Goal: Information Seeking & Learning: Learn about a topic

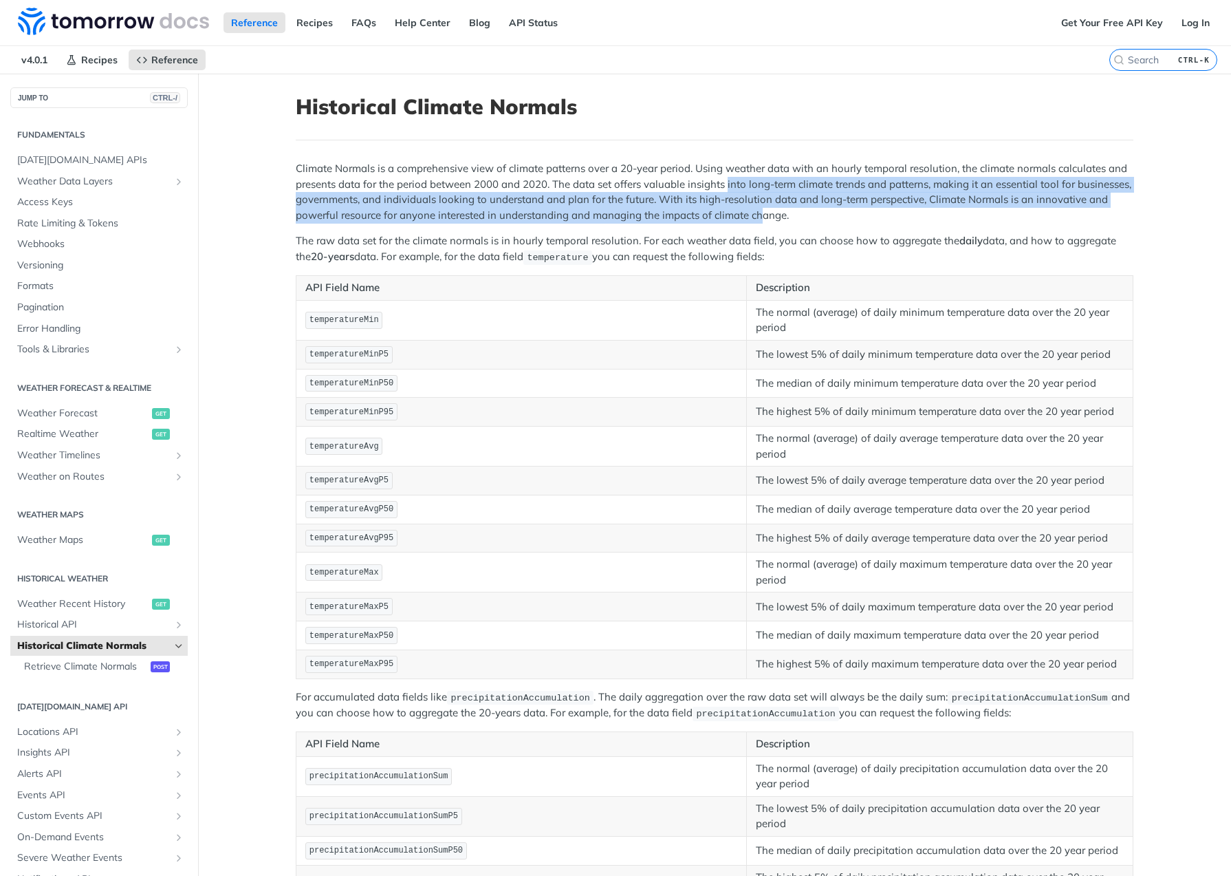
scroll to position [59, 0]
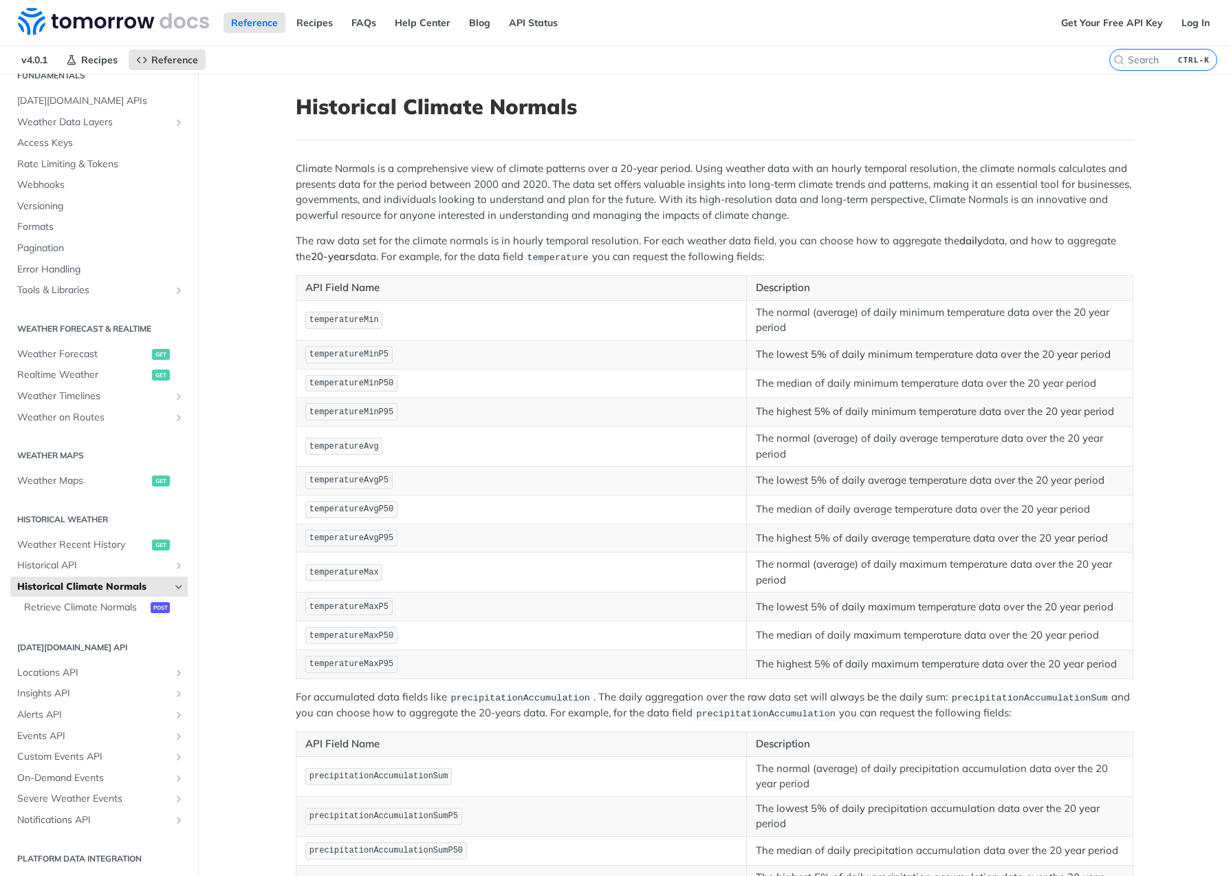
drag, startPoint x: 772, startPoint y: 228, endPoint x: 799, endPoint y: 217, distance: 29.4
click at [1088, 22] on link "Get Your Free API Key" at bounding box center [1112, 22] width 117 height 21
click at [1180, 16] on link "Log In" at bounding box center [1195, 22] width 43 height 21
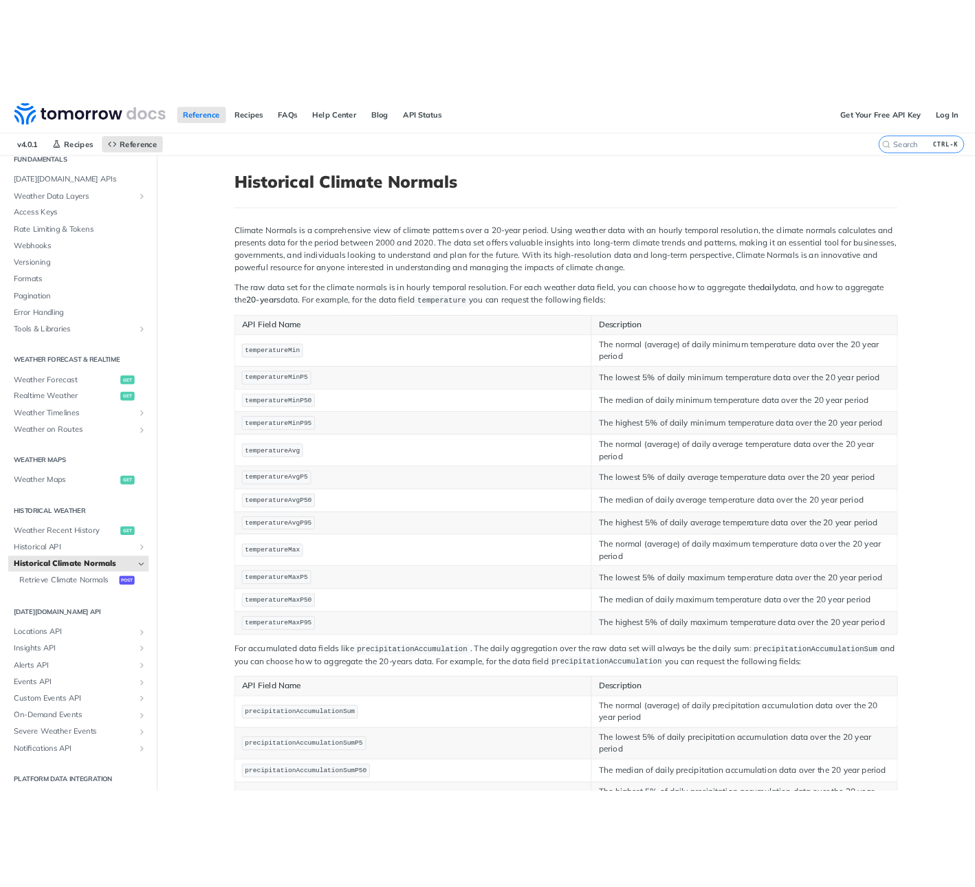
scroll to position [53, 0]
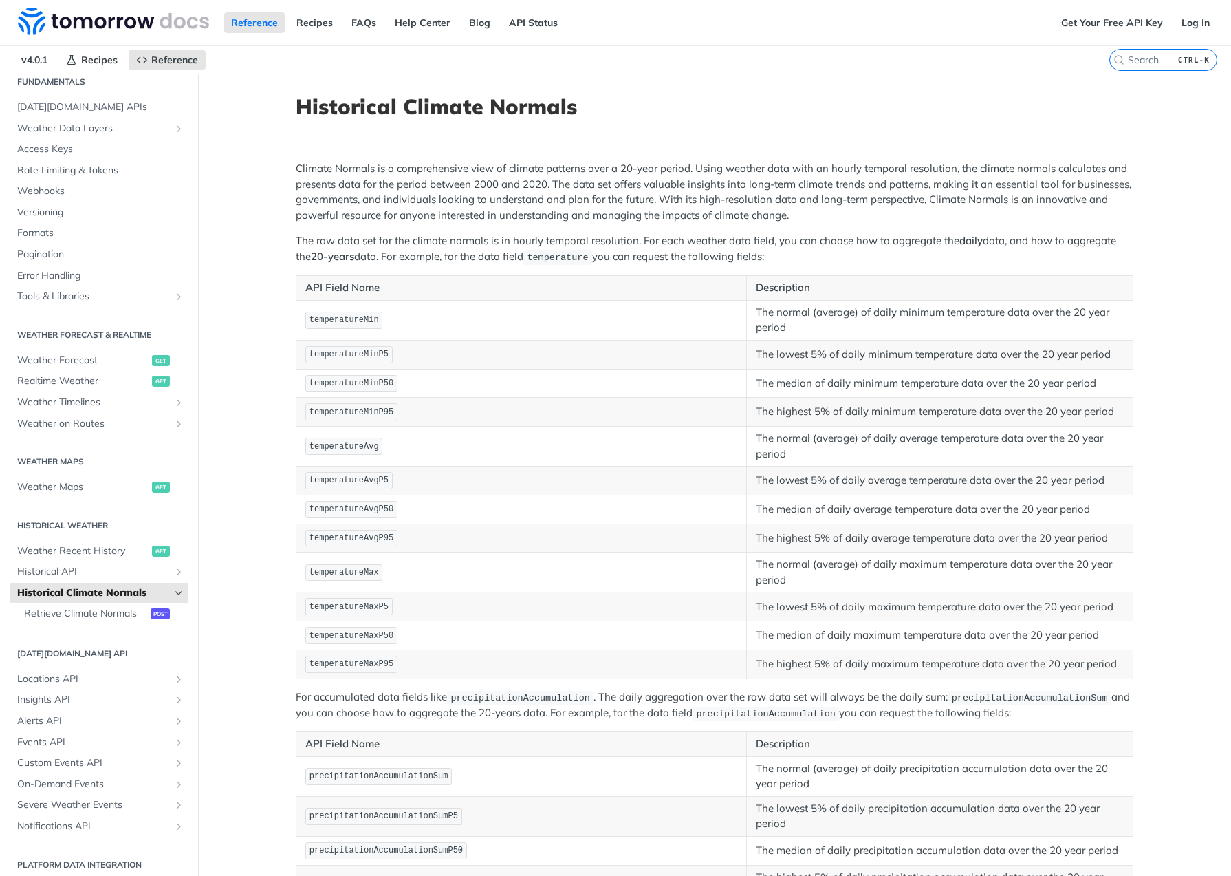
click at [1031, 242] on p "The raw data set for the climate normals is in hourly temporal resolution. For …" at bounding box center [715, 249] width 838 height 32
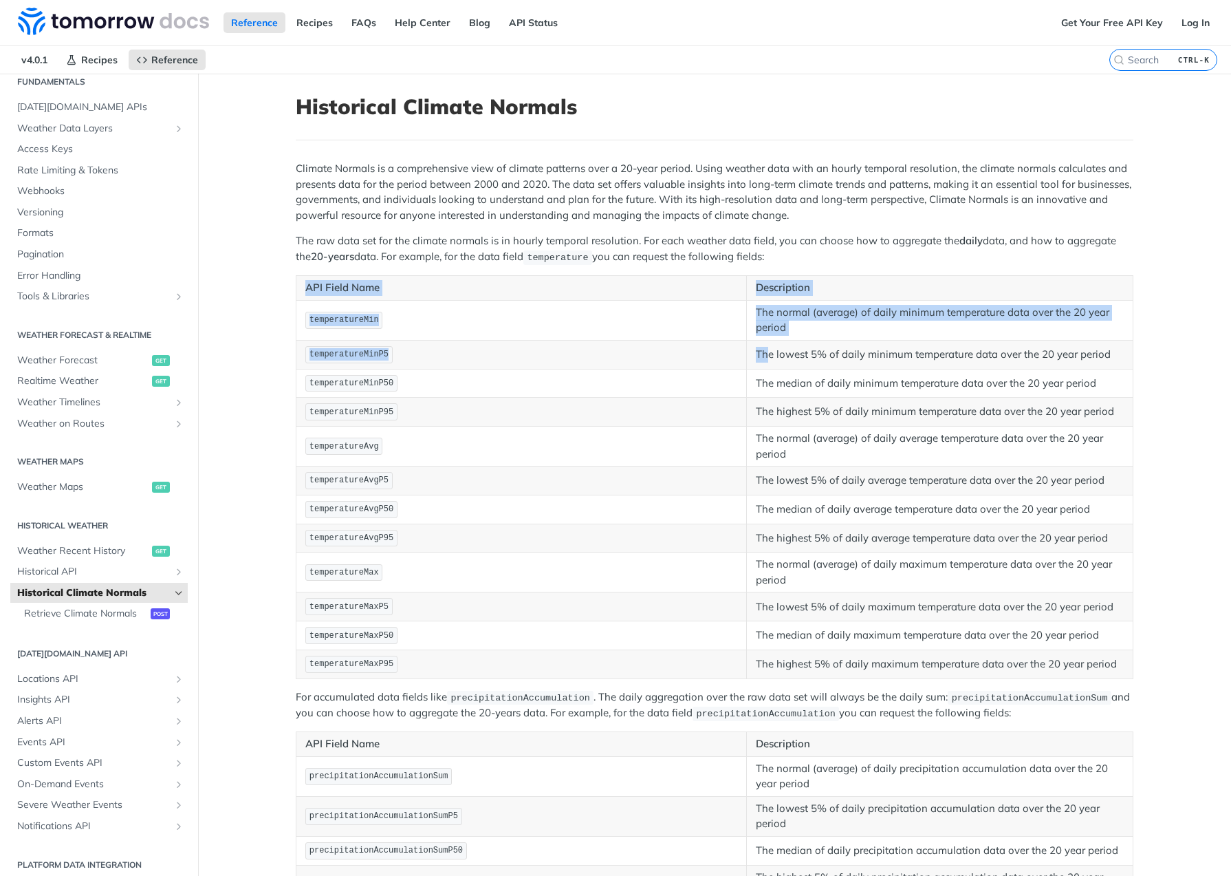
drag, startPoint x: 806, startPoint y: 349, endPoint x: 1147, endPoint y: 365, distance: 341.6
drag, startPoint x: 1147, startPoint y: 365, endPoint x: 1130, endPoint y: 350, distance: 22.9
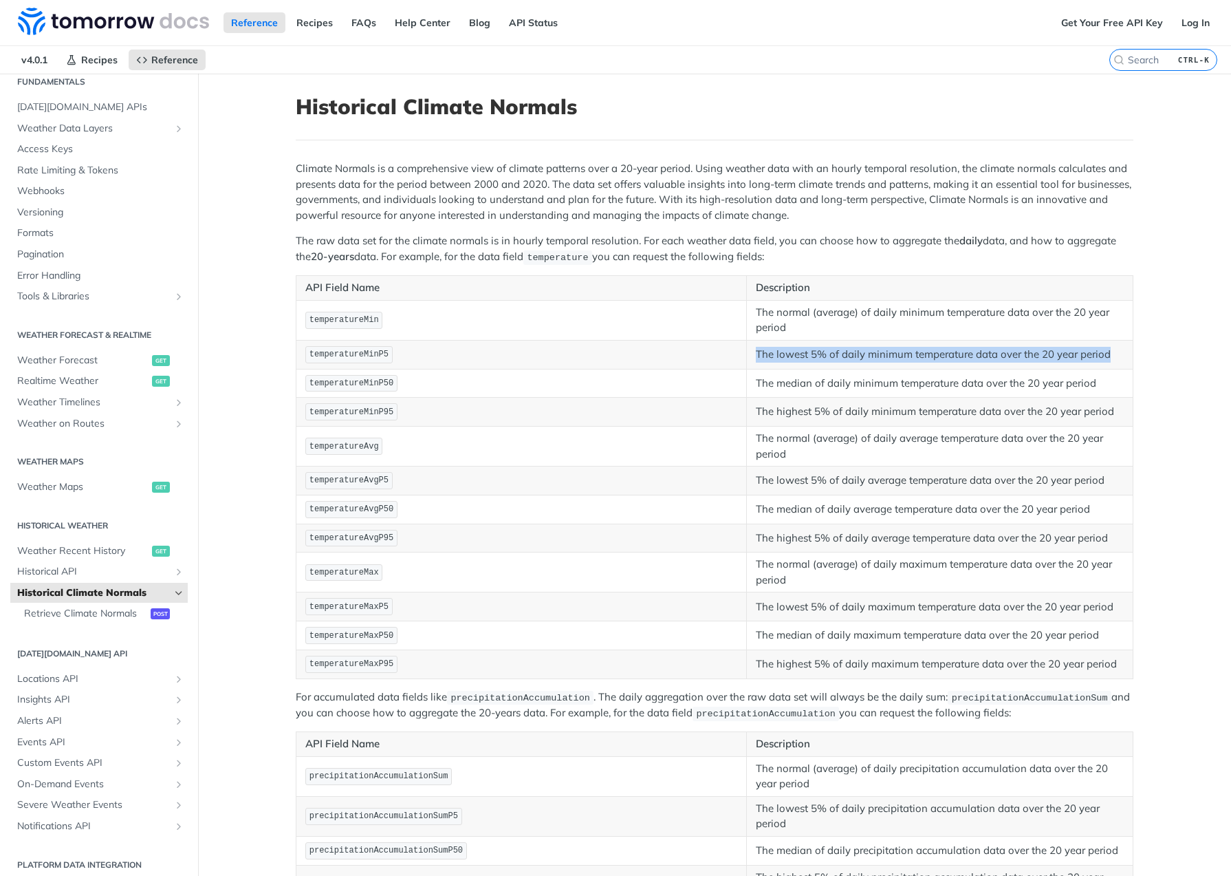
drag, startPoint x: 1110, startPoint y: 349, endPoint x: 746, endPoint y: 345, distance: 363.9
click at [747, 345] on td "The lowest 5% of daily minimum temperature data over the 20 year period" at bounding box center [940, 354] width 387 height 29
drag, startPoint x: 751, startPoint y: 345, endPoint x: 1123, endPoint y: 356, distance: 371.7
click at [1123, 356] on td "The lowest 5% of daily minimum temperature data over the 20 year period" at bounding box center [940, 354] width 387 height 29
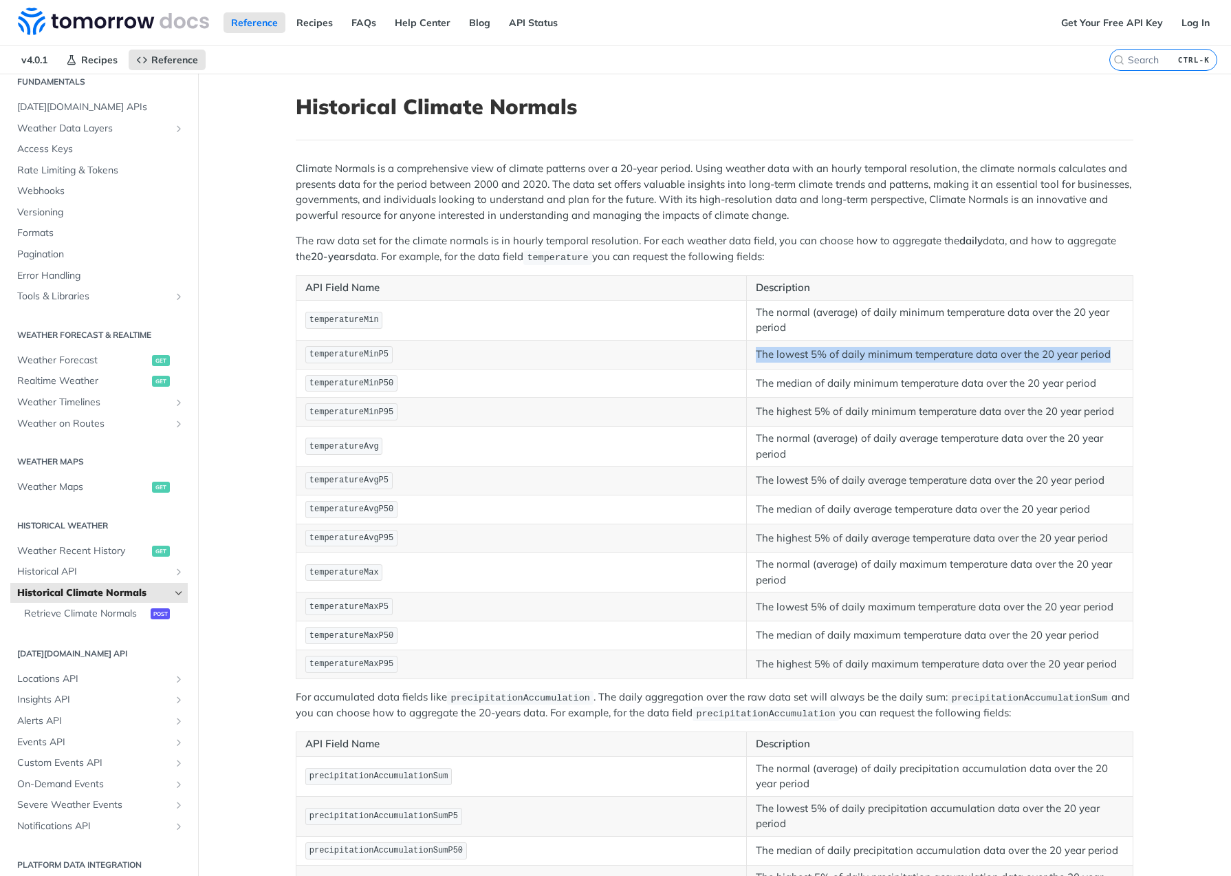
drag, startPoint x: 1123, startPoint y: 356, endPoint x: 1110, endPoint y: 352, distance: 13.1
click at [1110, 352] on p "The lowest 5% of daily minimum temperature data over the 20 year period" at bounding box center [940, 355] width 368 height 16
drag, startPoint x: 1110, startPoint y: 352, endPoint x: 741, endPoint y: 346, distance: 369.5
click at [741, 346] on tr "temperatureMinP5 The lowest 5% of daily minimum temperature data over the 20 ye…" at bounding box center [714, 354] width 837 height 29
drag, startPoint x: 741, startPoint y: 346, endPoint x: 762, endPoint y: 347, distance: 20.7
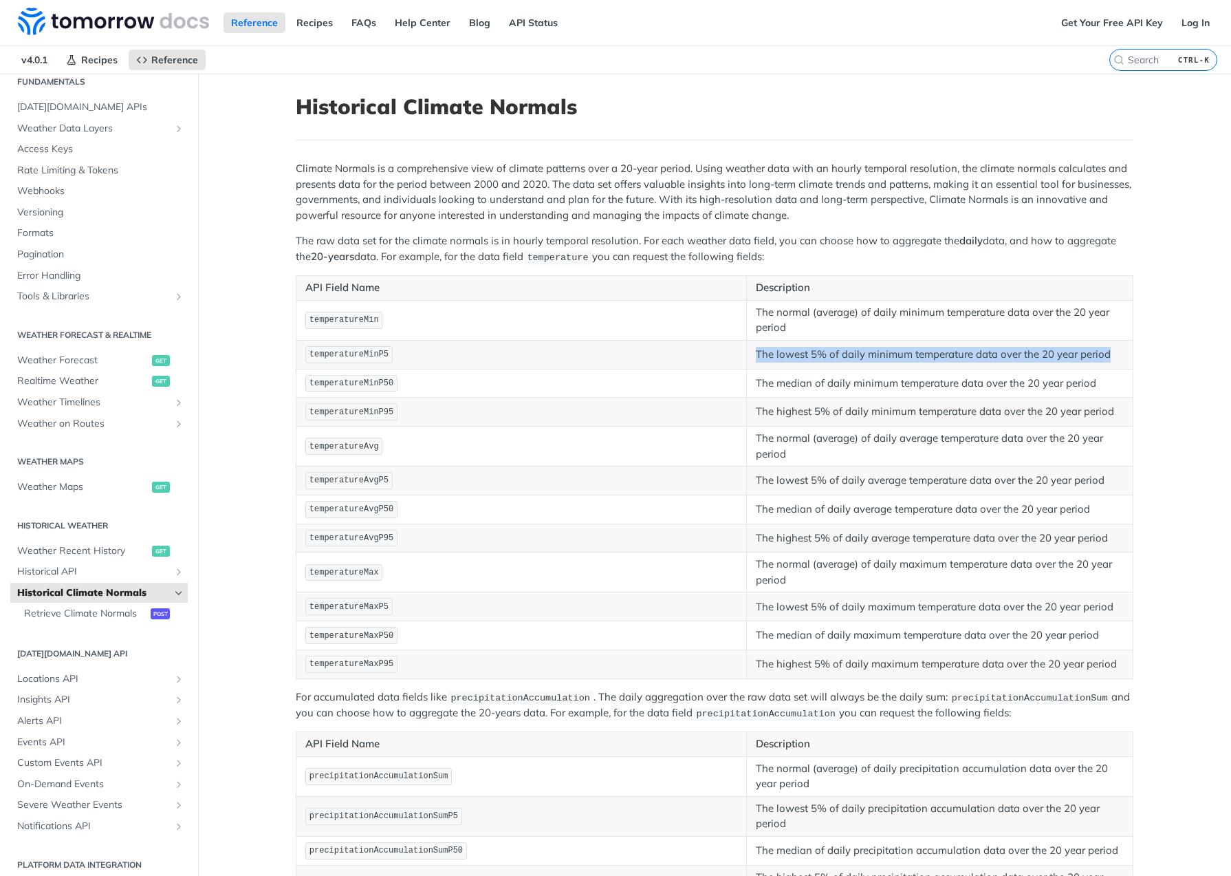
click at [762, 347] on p "The lowest 5% of daily minimum temperature data over the 20 year period" at bounding box center [940, 355] width 368 height 16
drag, startPoint x: 757, startPoint y: 349, endPoint x: 1120, endPoint y: 358, distance: 363.3
click at [1120, 358] on td "The lowest 5% of daily minimum temperature data over the 20 year period" at bounding box center [940, 354] width 387 height 29
click at [1117, 356] on p "The lowest 5% of daily minimum temperature data over the 20 year period" at bounding box center [940, 355] width 368 height 16
click at [1116, 356] on p "The lowest 5% of daily minimum temperature data over the 20 year period" at bounding box center [940, 355] width 368 height 16
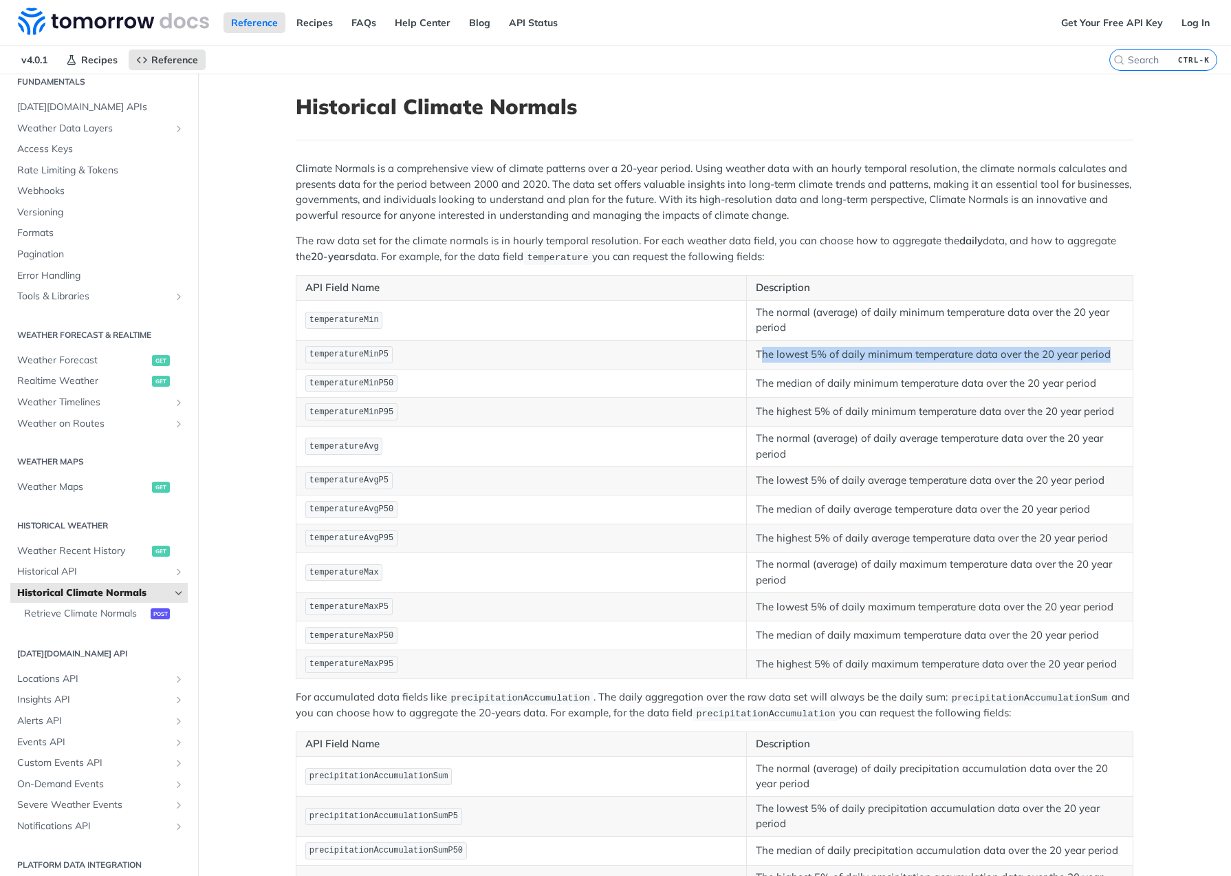
click at [1110, 355] on p "The lowest 5% of daily minimum temperature data over the 20 year period" at bounding box center [940, 355] width 368 height 16
drag, startPoint x: 1110, startPoint y: 355, endPoint x: 742, endPoint y: 352, distance: 368.0
click at [747, 352] on td "The lowest 5% of daily minimum temperature data over the 20 year period" at bounding box center [940, 354] width 387 height 29
click at [741, 352] on td "temperatureMinP5" at bounding box center [521, 354] width 451 height 29
drag, startPoint x: 750, startPoint y: 352, endPoint x: 1099, endPoint y: 348, distance: 348.8
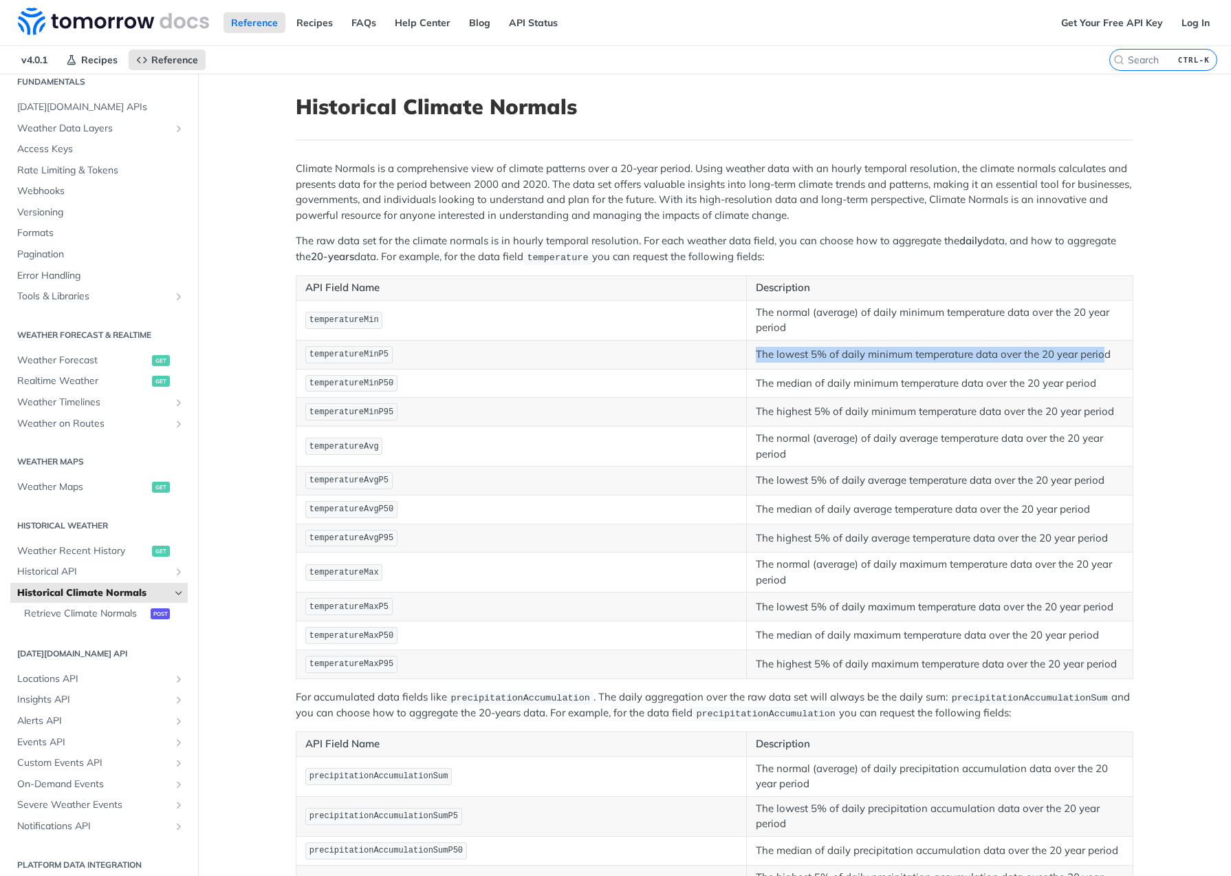
click at [1099, 348] on td "The lowest 5% of daily minimum temperature data over the 20 year period" at bounding box center [940, 354] width 387 height 29
drag, startPoint x: 1099, startPoint y: 348, endPoint x: 1107, endPoint y: 353, distance: 9.6
click at [1107, 353] on p "The lowest 5% of daily minimum temperature data over the 20 year period" at bounding box center [940, 355] width 368 height 16
drag, startPoint x: 1107, startPoint y: 353, endPoint x: 696, endPoint y: 345, distance: 410.8
click at [696, 345] on tr "temperatureMinP5 The lowest 5% of daily minimum temperature data over the 20 ye…" at bounding box center [714, 354] width 837 height 29
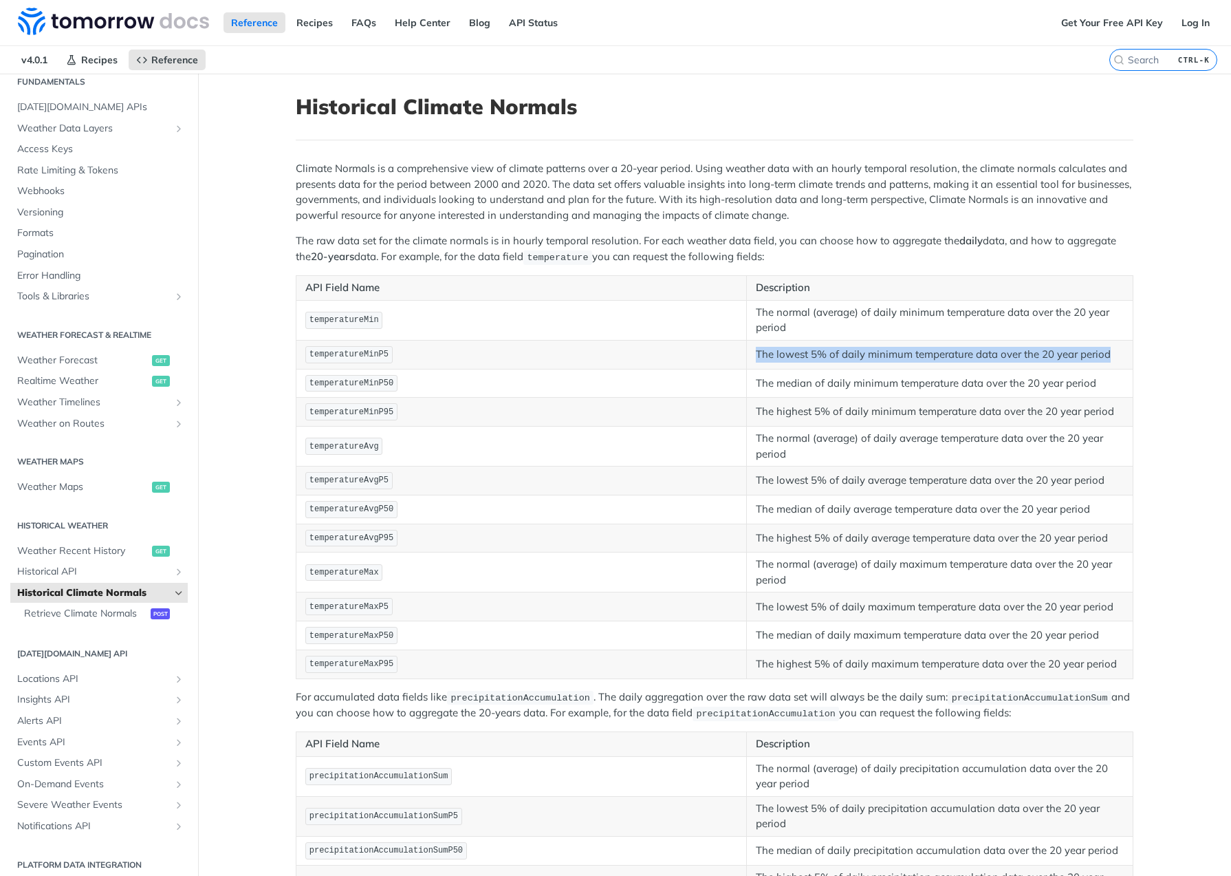
drag, startPoint x: 696, startPoint y: 345, endPoint x: 775, endPoint y: 352, distance: 79.4
click at [775, 352] on p "The lowest 5% of daily minimum temperature data over the 20 year period" at bounding box center [940, 355] width 368 height 16
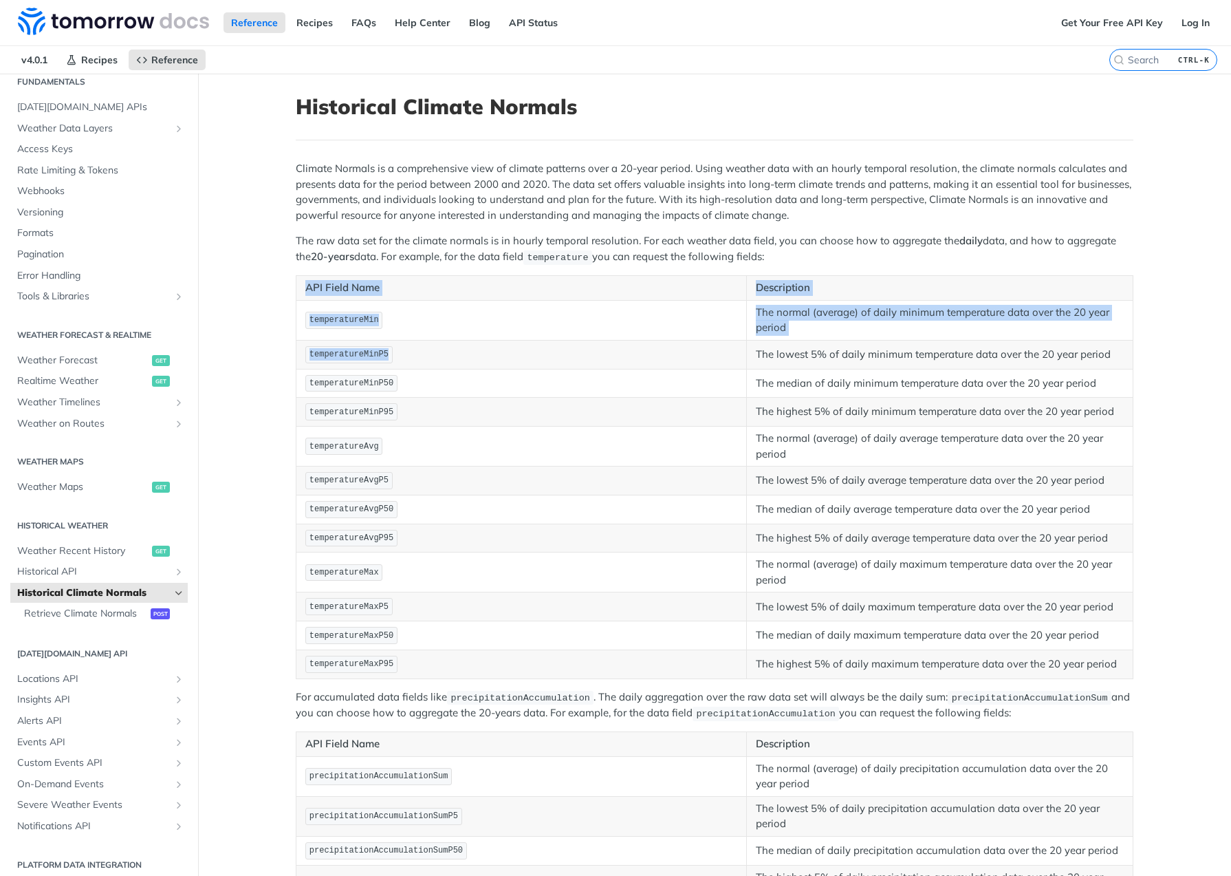
drag, startPoint x: 750, startPoint y: 352, endPoint x: 1174, endPoint y: 367, distance: 424.7
drag, startPoint x: 1174, startPoint y: 367, endPoint x: 1113, endPoint y: 358, distance: 61.8
click at [1116, 360] on p "The lowest 5% of daily minimum temperature data over the 20 year period" at bounding box center [940, 355] width 368 height 16
click at [1108, 356] on p "The lowest 5% of daily minimum temperature data over the 20 year period" at bounding box center [940, 355] width 368 height 16
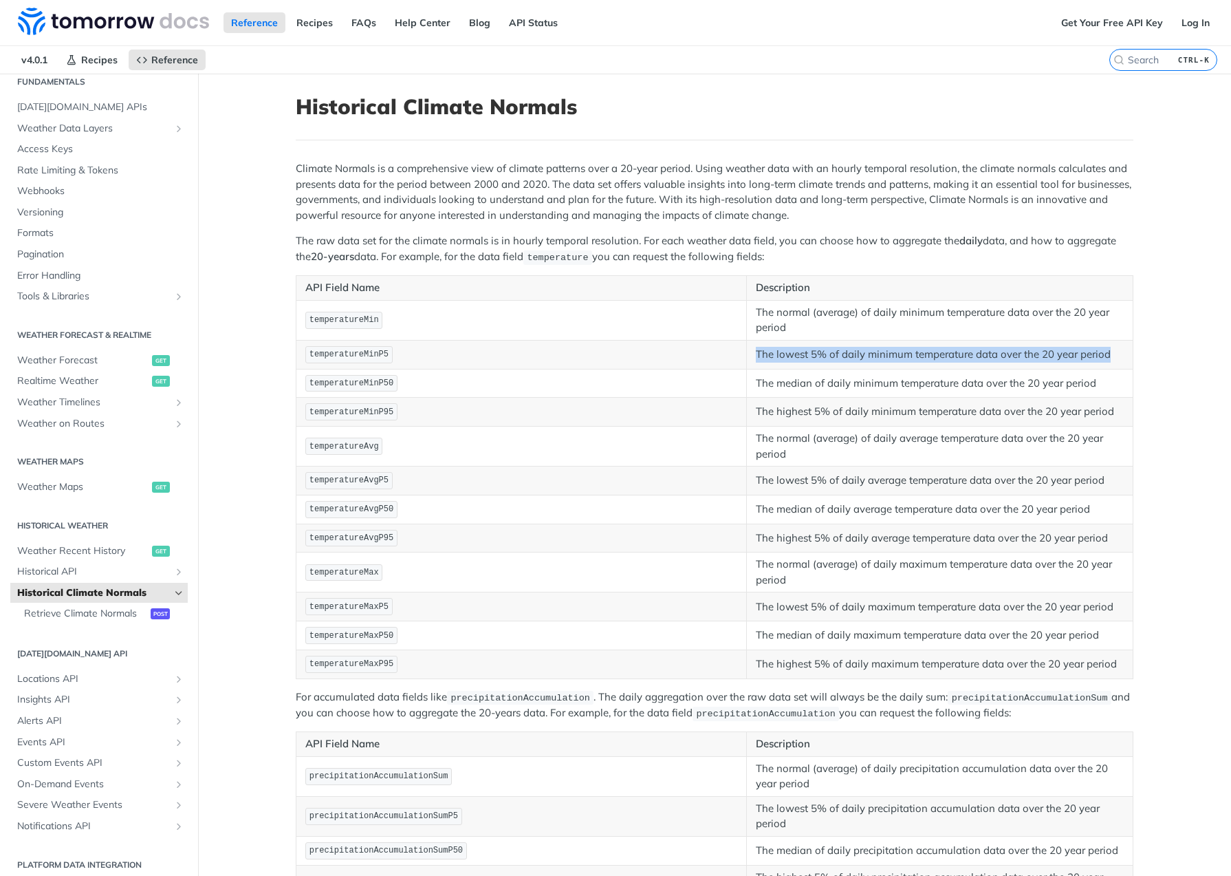
drag, startPoint x: 1116, startPoint y: 355, endPoint x: 679, endPoint y: 343, distance: 437.7
click at [679, 343] on tr "temperatureMinP5 The lowest 5% of daily minimum temperature data over the 20 ye…" at bounding box center [714, 354] width 837 height 29
drag, startPoint x: 679, startPoint y: 343, endPoint x: 979, endPoint y: 350, distance: 300.0
click at [979, 351] on p "The lowest 5% of daily minimum temperature data over the 20 year period" at bounding box center [940, 355] width 368 height 16
